Goal: Find specific page/section: Find specific page/section

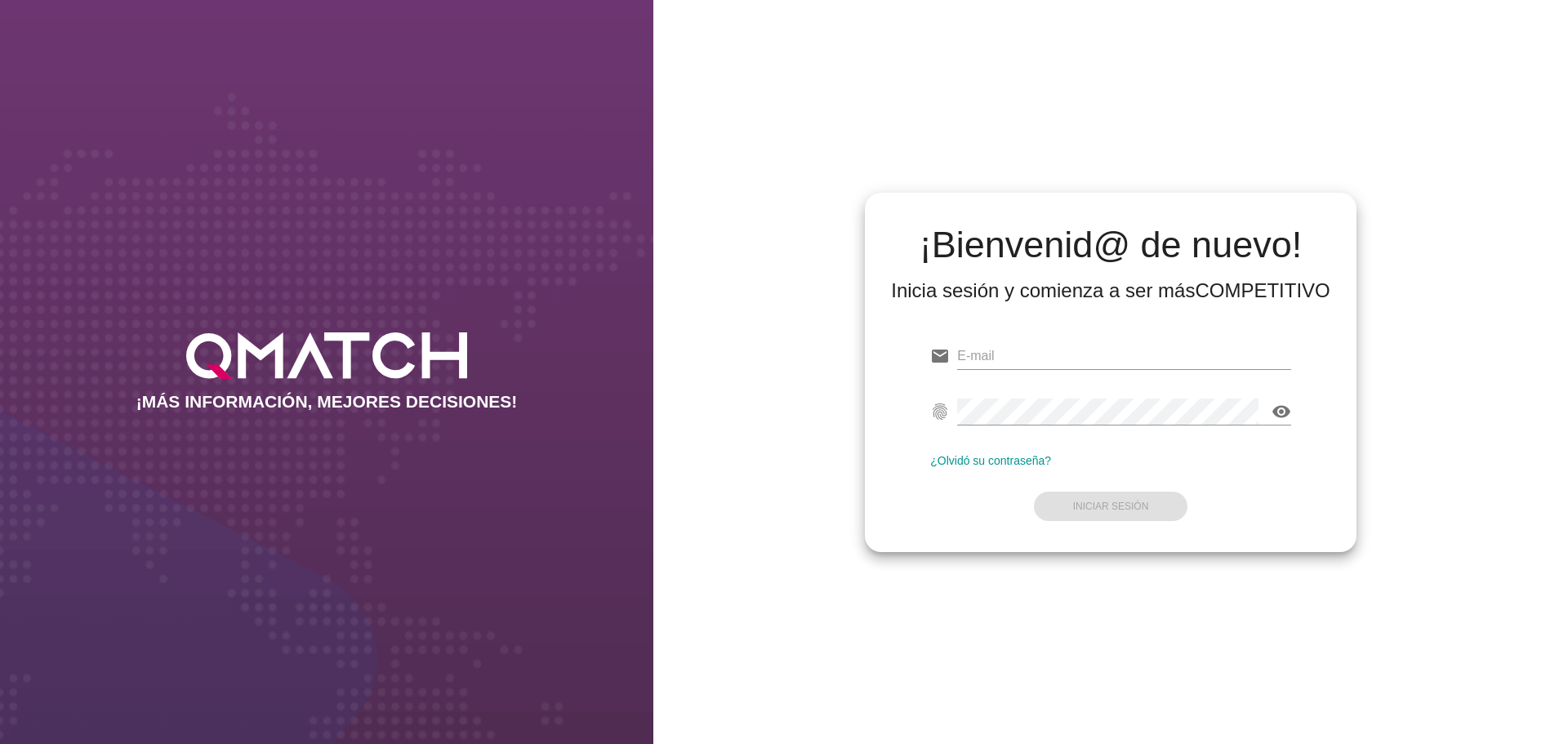
type input "[EMAIL_ADDRESS][DOMAIN_NAME]"
click at [1114, 506] on form "email [EMAIL_ADDRESS][DOMAIN_NAME] Correo no válido fingerprint visibility Cont…" at bounding box center [1110, 430] width 361 height 193
click at [1114, 506] on strong "Iniciar Sesión" at bounding box center [1111, 506] width 76 height 12
click at [1108, 508] on strong "Iniciar Sesión" at bounding box center [1111, 506] width 76 height 12
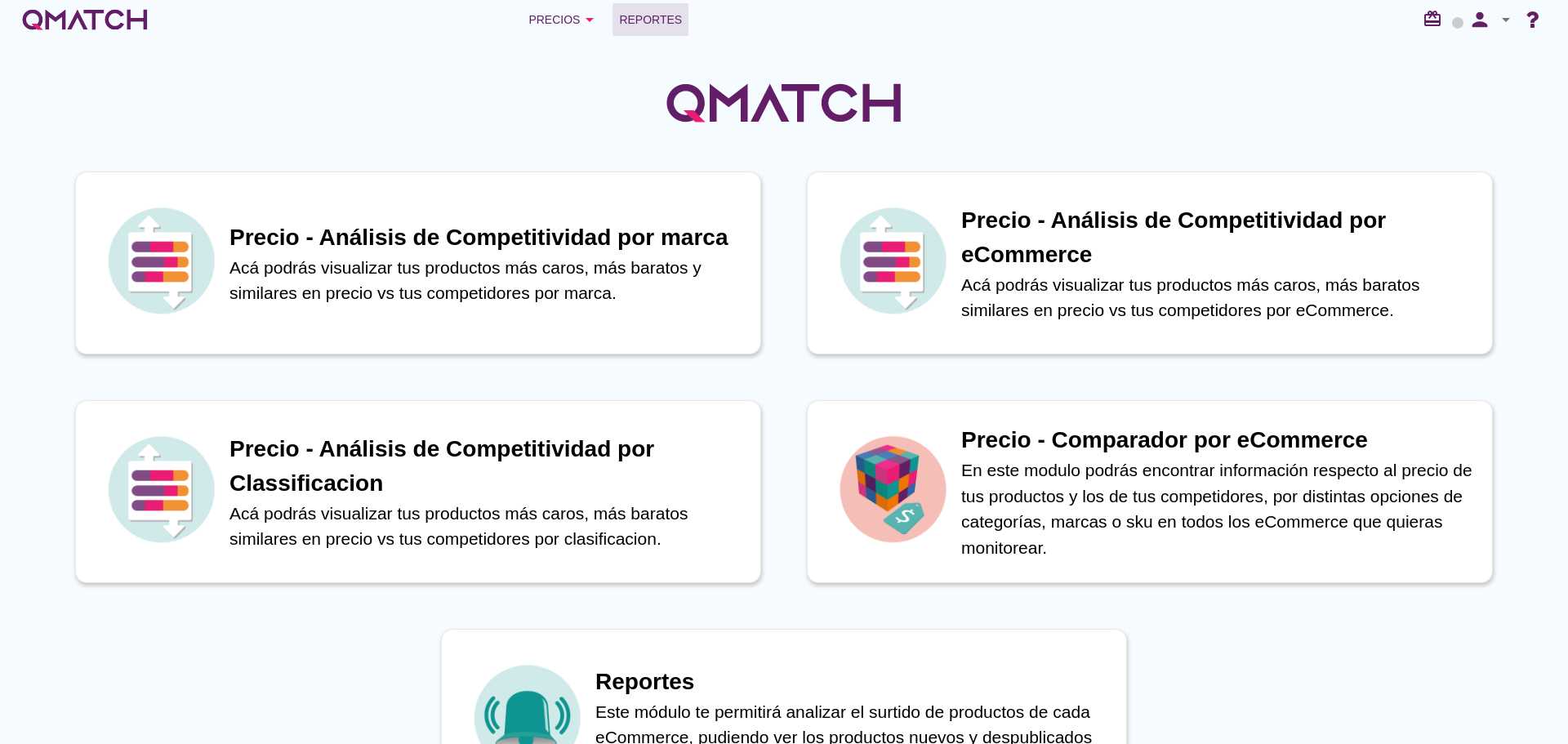
click at [640, 9] on link "Reportes" at bounding box center [651, 19] width 76 height 33
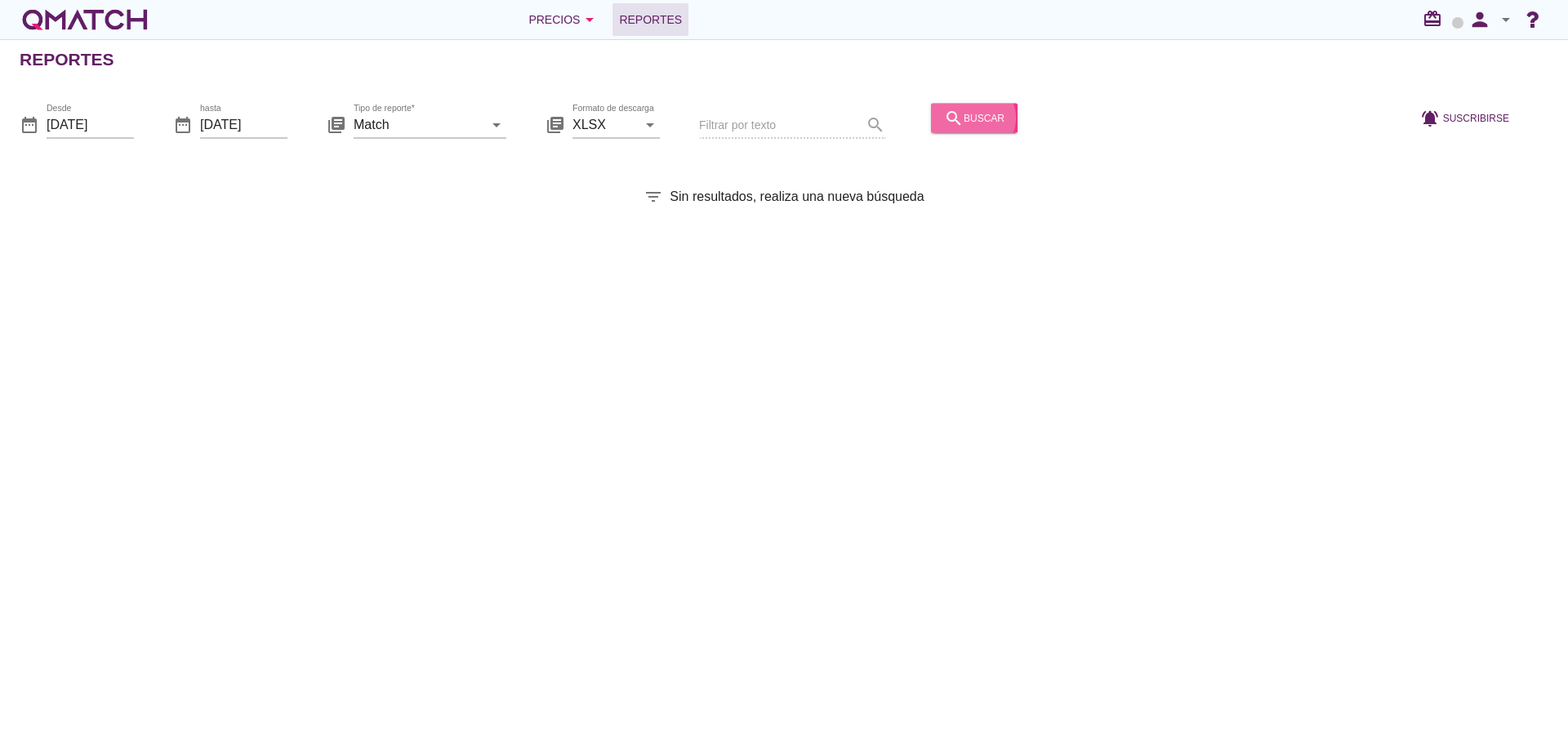
click at [944, 120] on icon "search" at bounding box center [954, 118] width 19 height 19
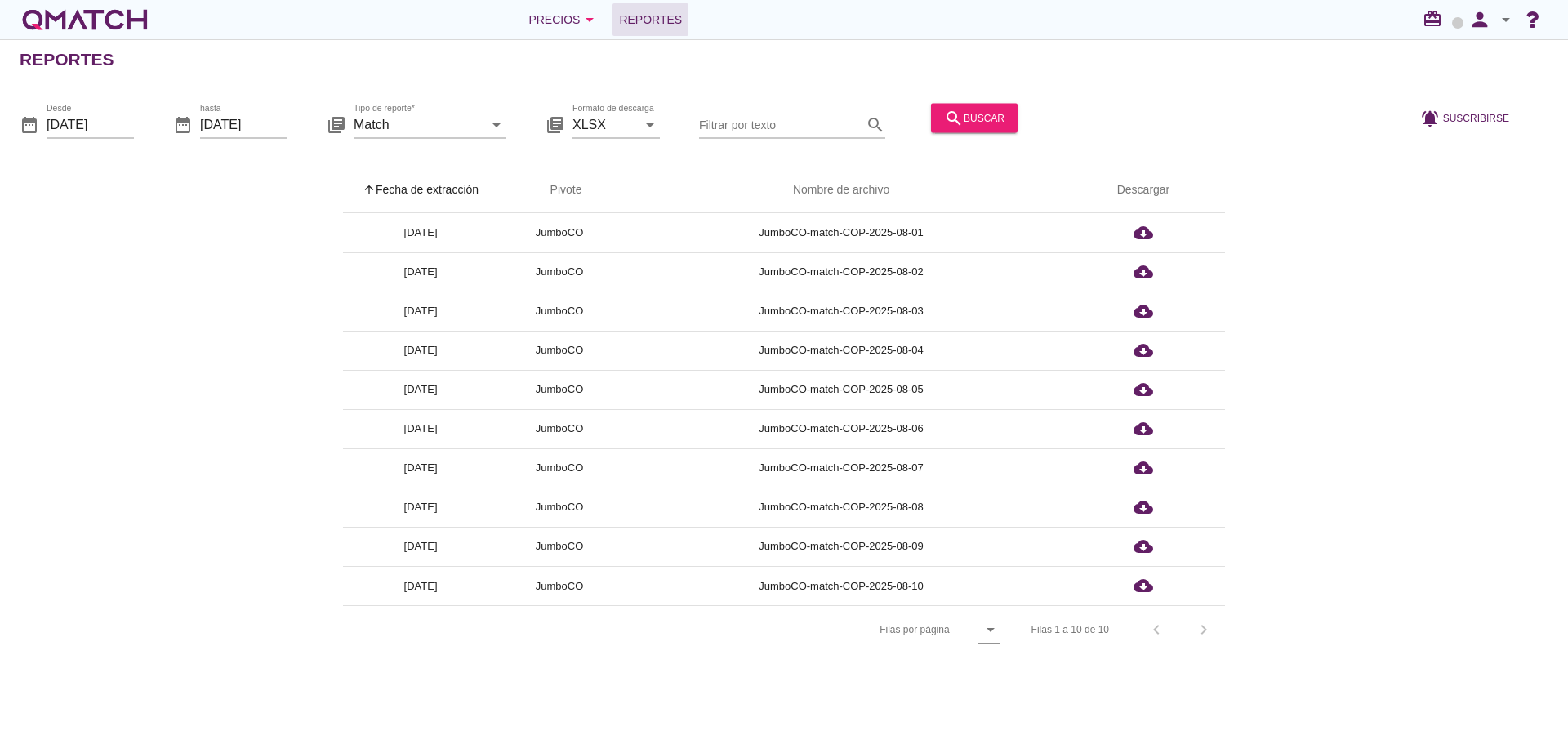
click at [428, 182] on th "arrow_upward Fecha de extracción" at bounding box center [420, 190] width 155 height 46
click at [1475, 18] on icon "person" at bounding box center [1479, 19] width 33 height 23
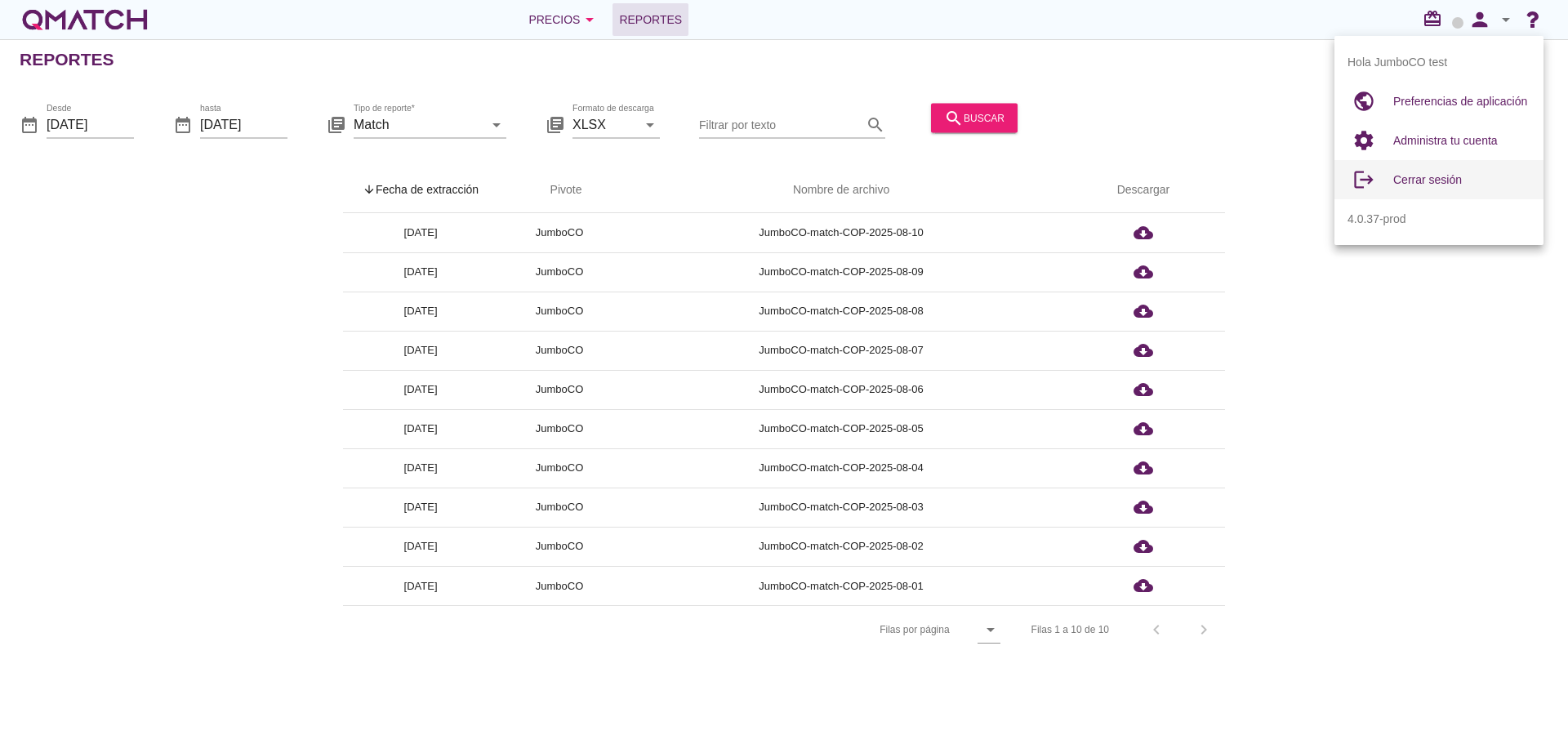
click at [1439, 174] on span "Cerrar sesión" at bounding box center [1426, 180] width 68 height 13
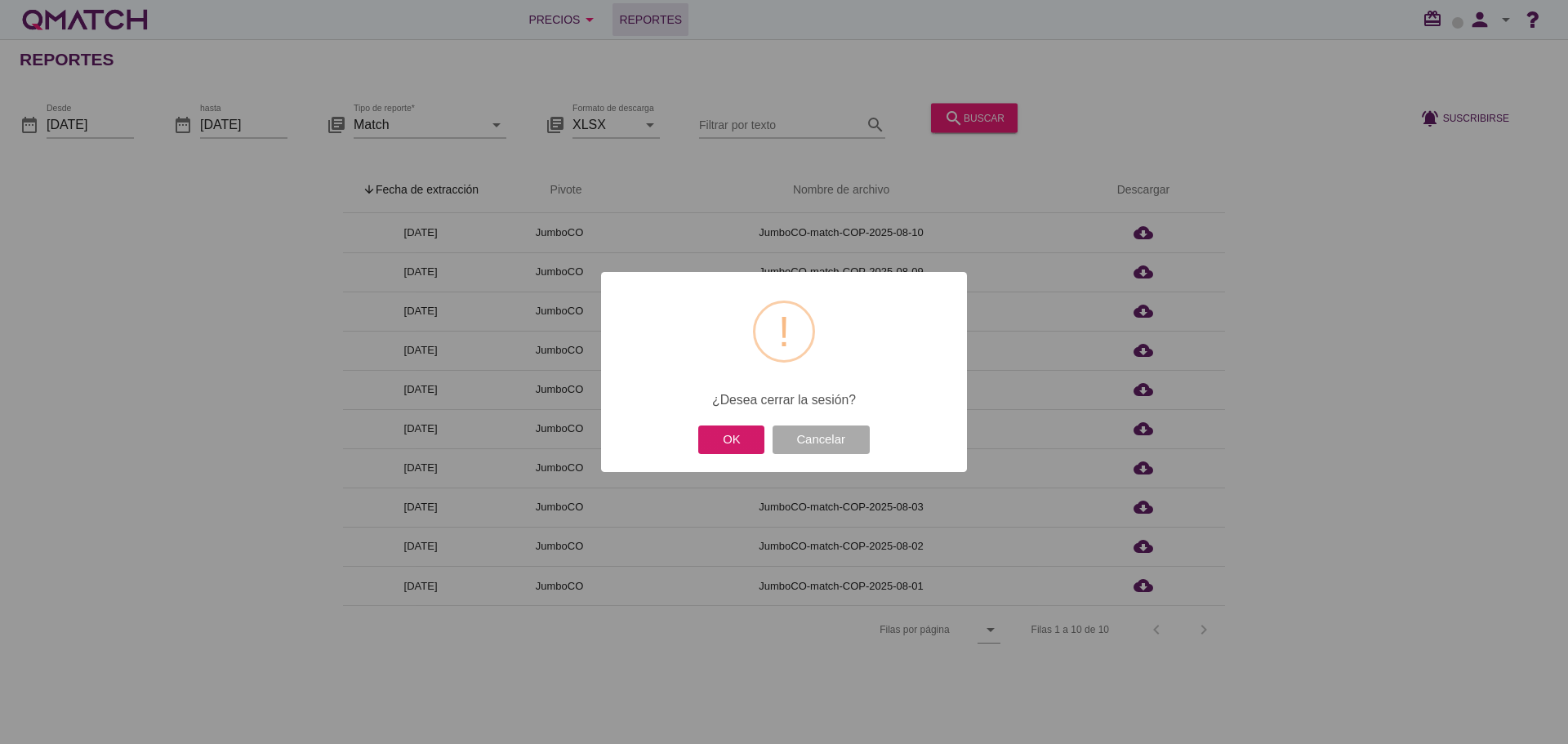
click at [740, 436] on button "OK" at bounding box center [730, 439] width 66 height 28
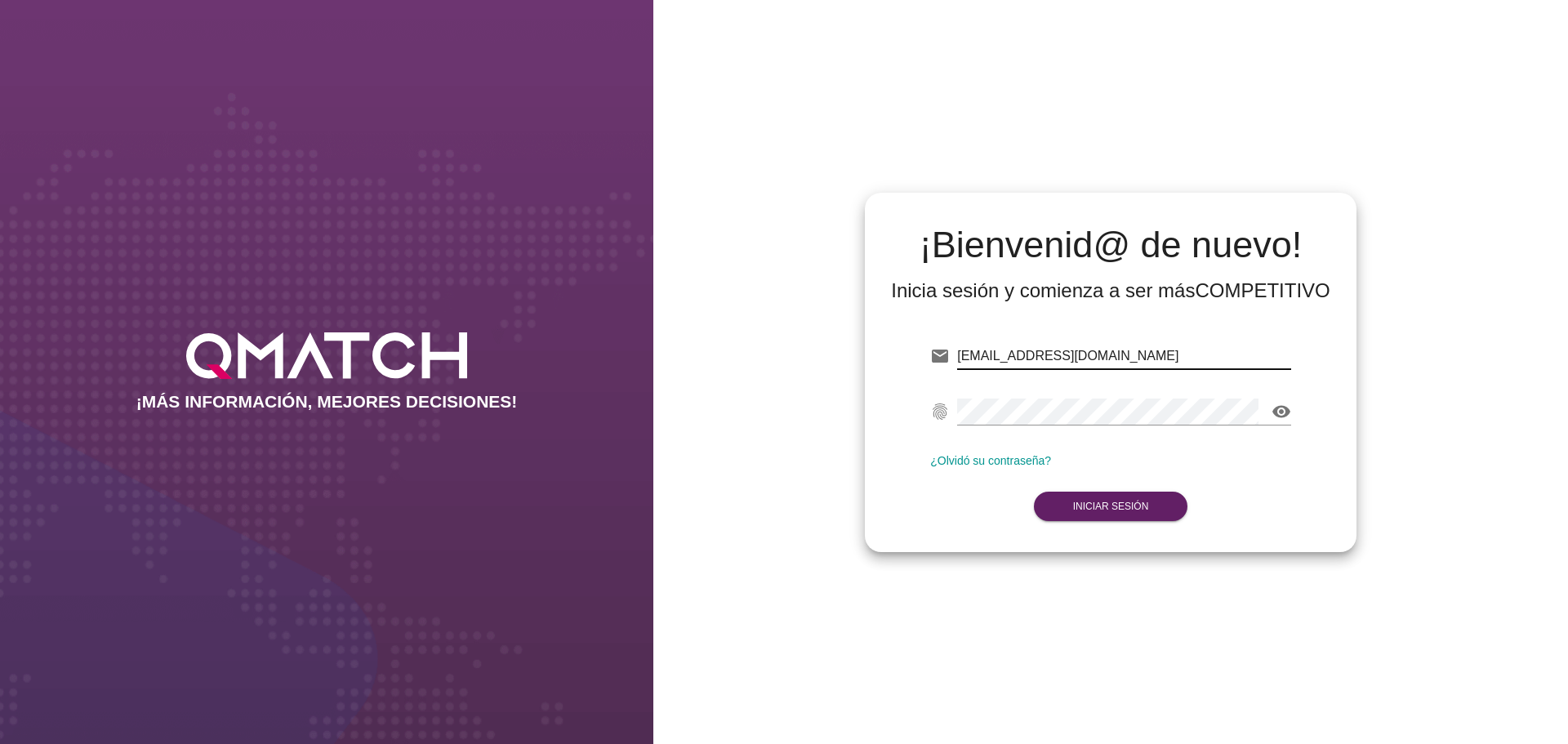
click at [1128, 353] on input "[EMAIL_ADDRESS][DOMAIN_NAME]" at bounding box center [1124, 356] width 334 height 27
type input "[EMAIL_ADDRESS][DOMAIN_NAME][PERSON_NAME]"
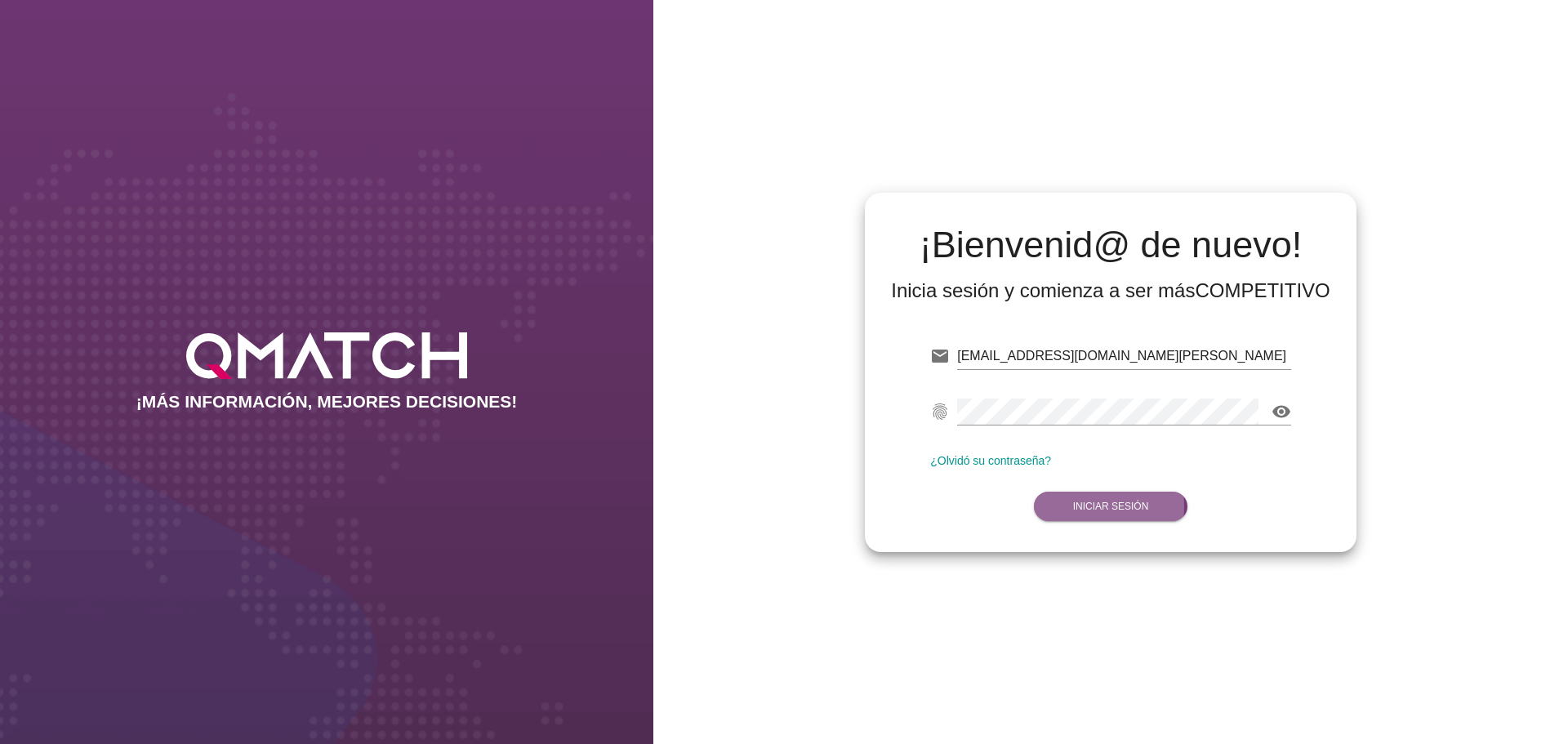
click at [1140, 510] on strong "Iniciar Sesión" at bounding box center [1111, 506] width 76 height 12
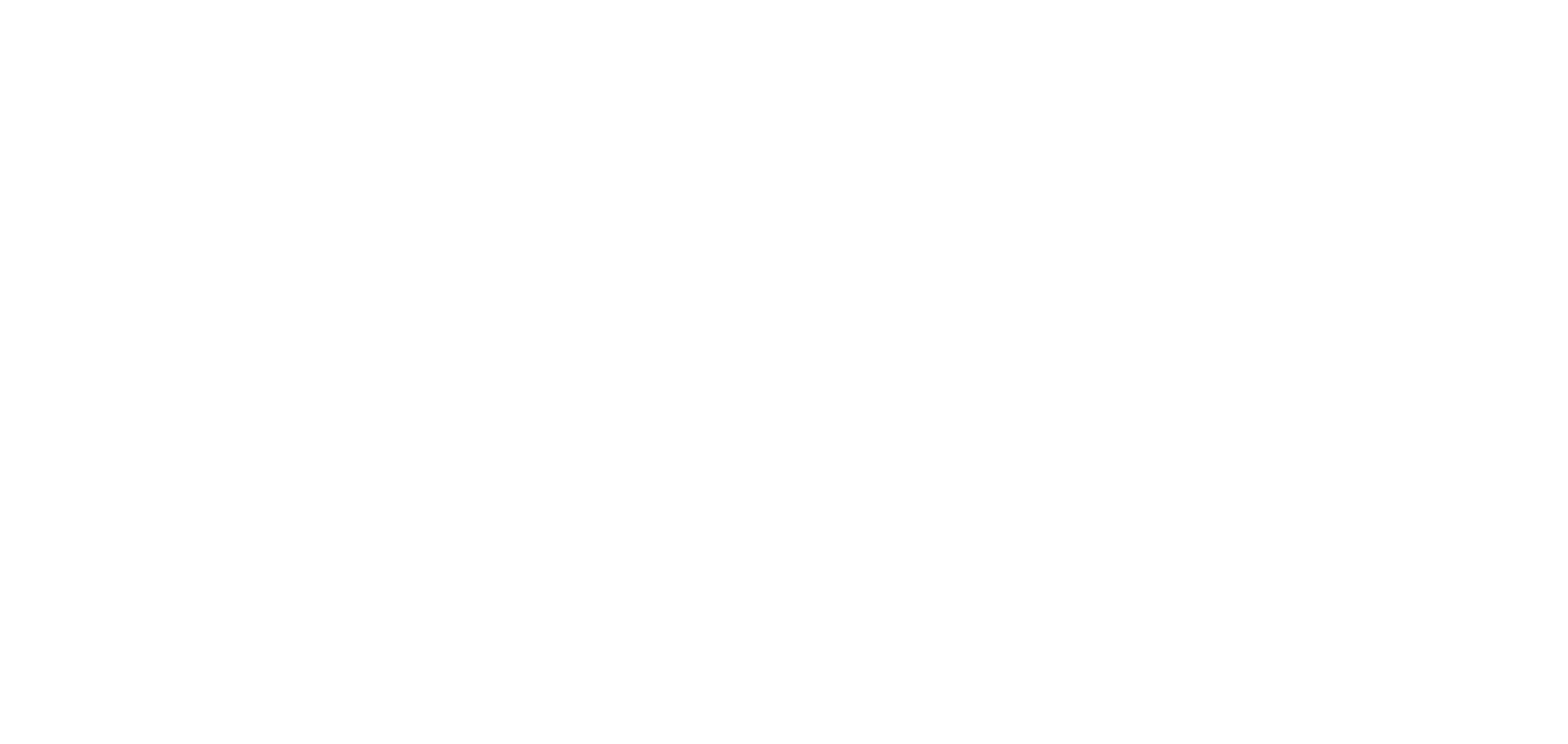
click at [1124, 500] on button "Iniciar Sesión" at bounding box center [1111, 506] width 154 height 29
